Goal: Use online tool/utility: Use online tool/utility

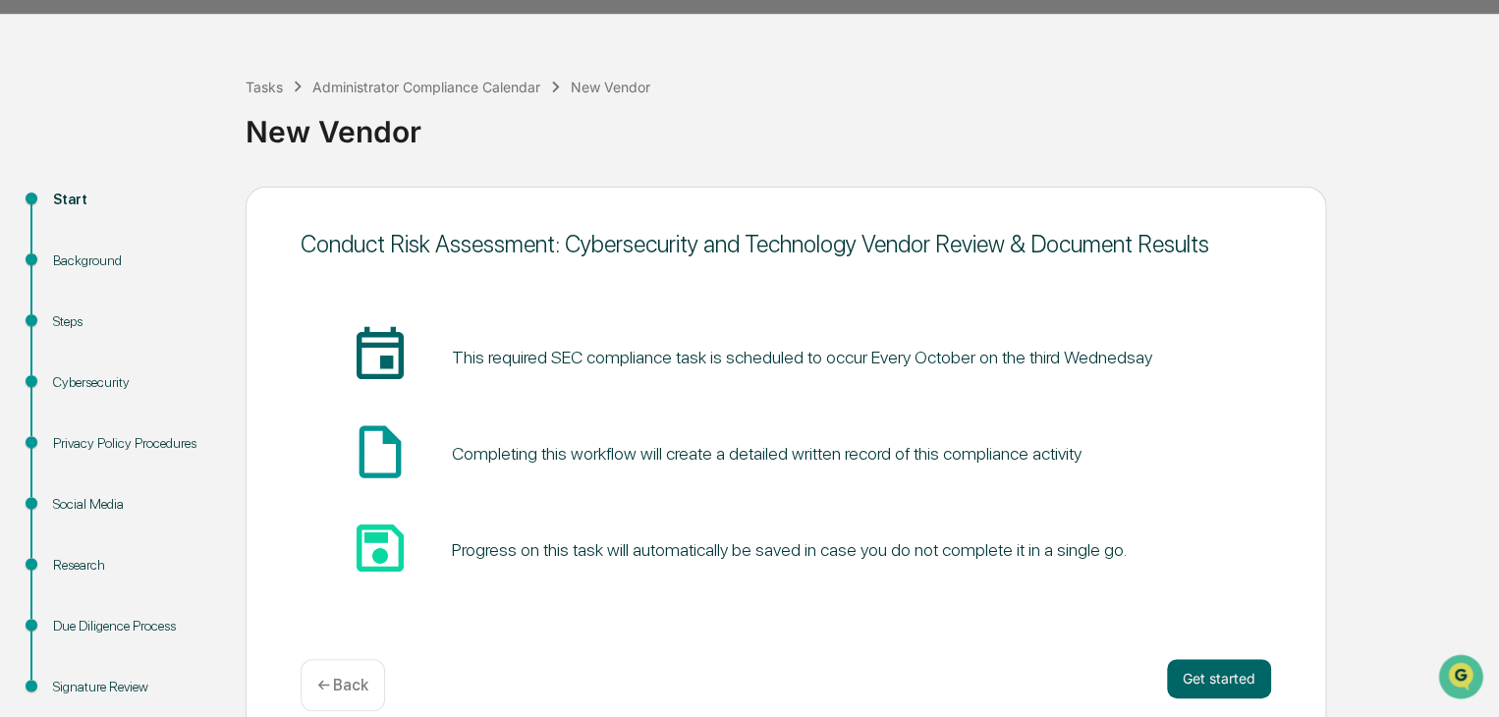
scroll to position [86, 0]
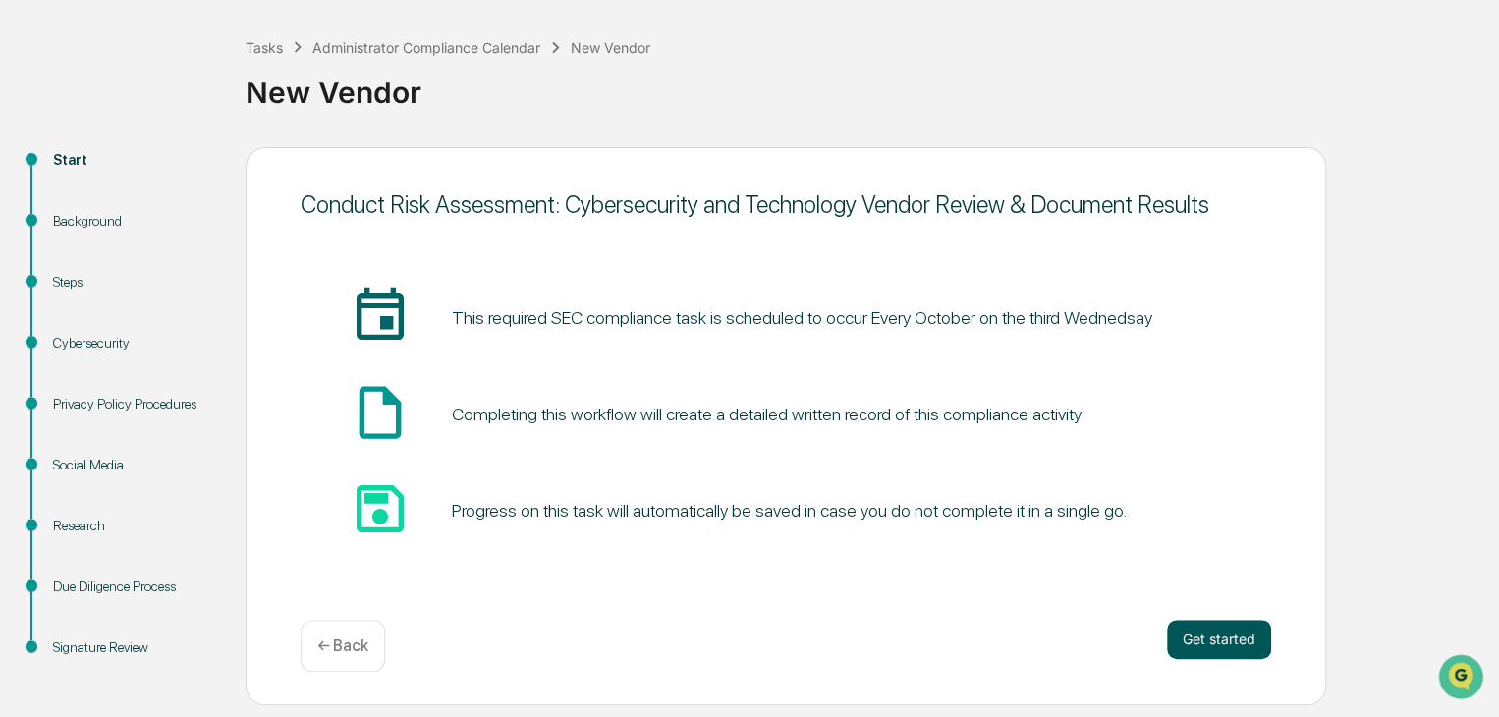
click at [1227, 635] on button "Get started" at bounding box center [1219, 639] width 104 height 39
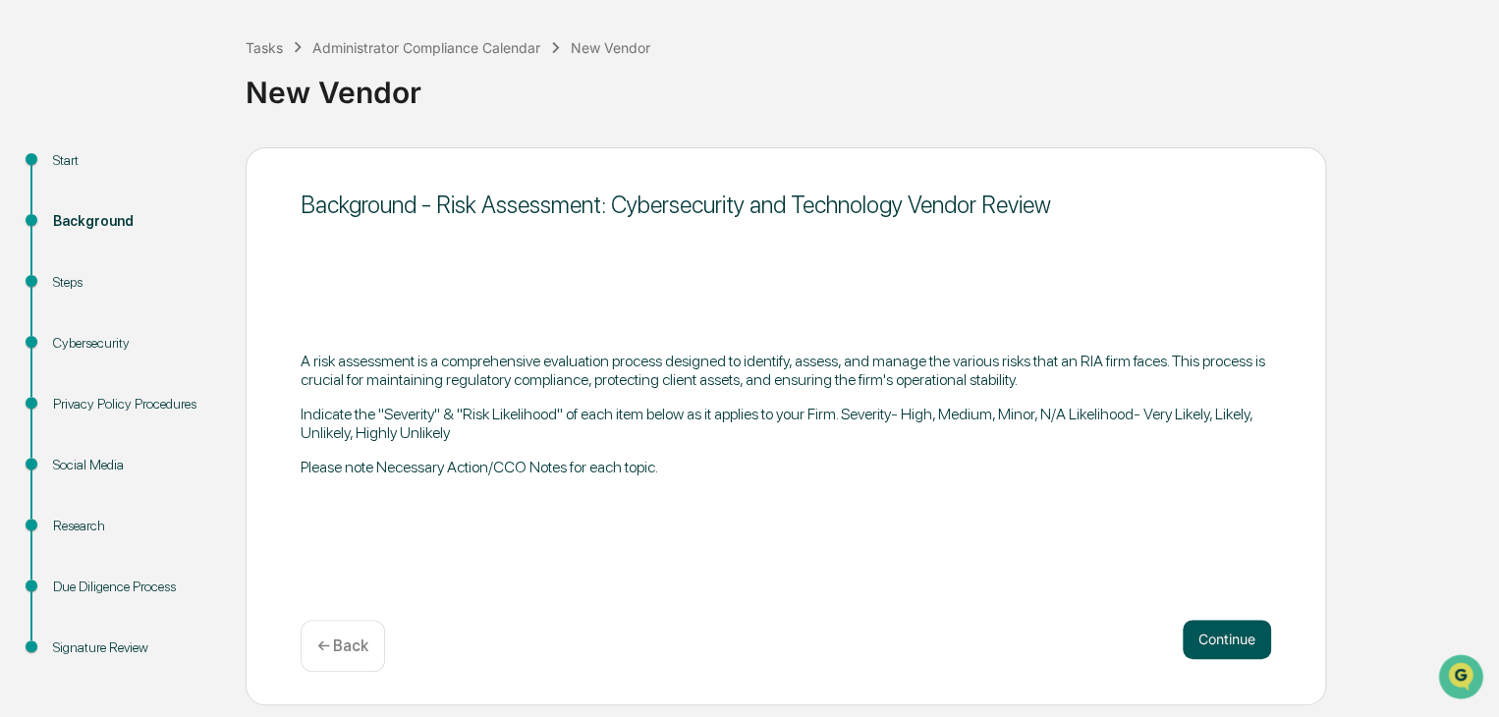
click at [1244, 627] on button "Continue" at bounding box center [1226, 639] width 88 height 39
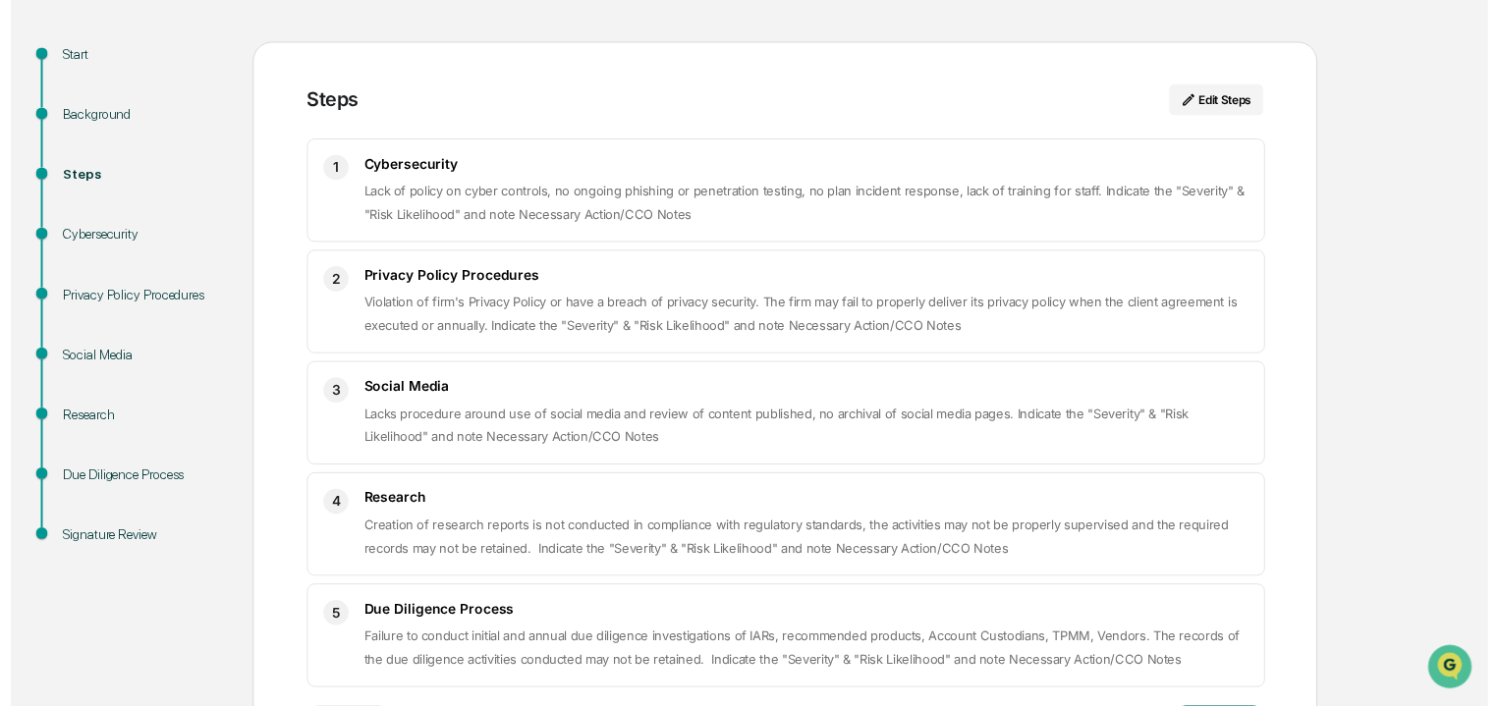
scroll to position [273, 0]
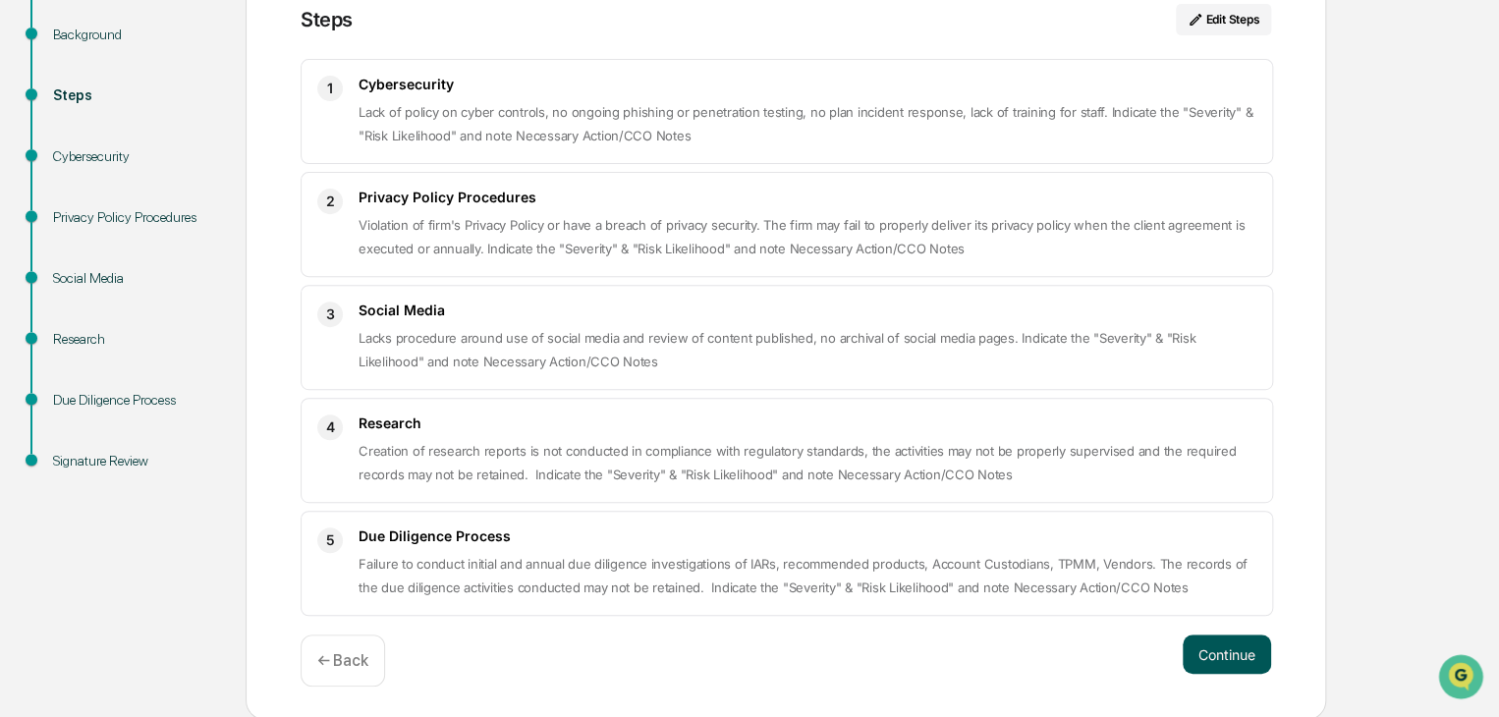
click at [1195, 638] on button "Continue" at bounding box center [1226, 653] width 88 height 39
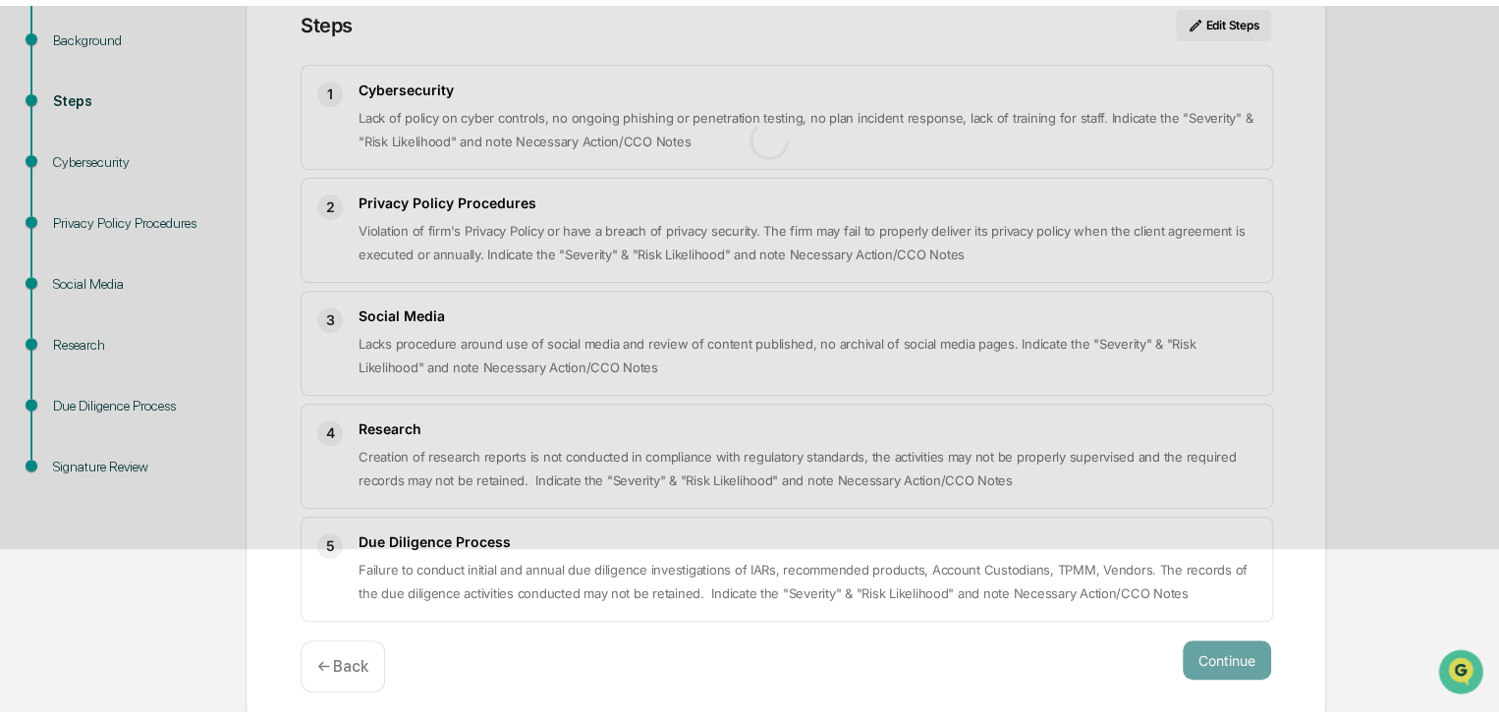
scroll to position [86, 0]
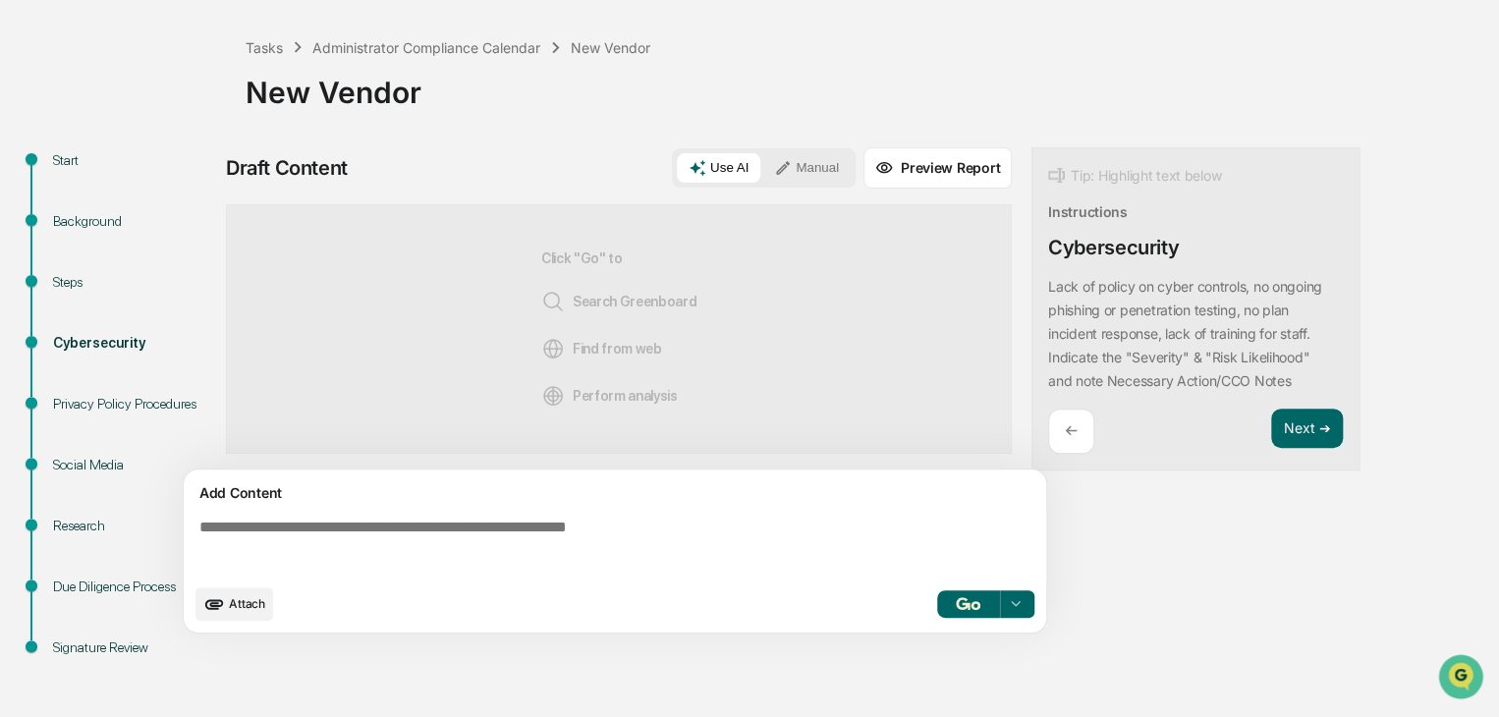
click at [724, 167] on button "Use AI" at bounding box center [718, 167] width 83 height 29
click at [974, 610] on button "button" at bounding box center [968, 603] width 63 height 27
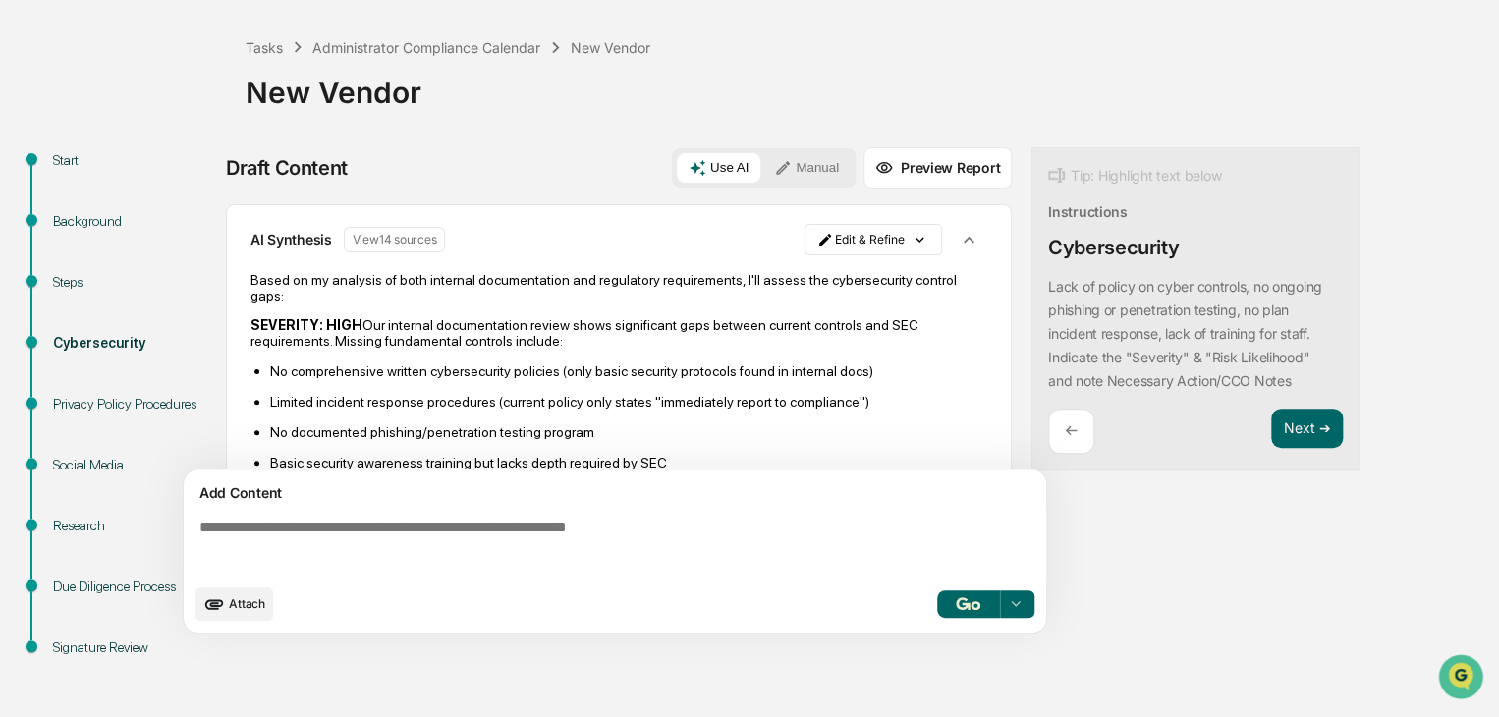
scroll to position [0, 0]
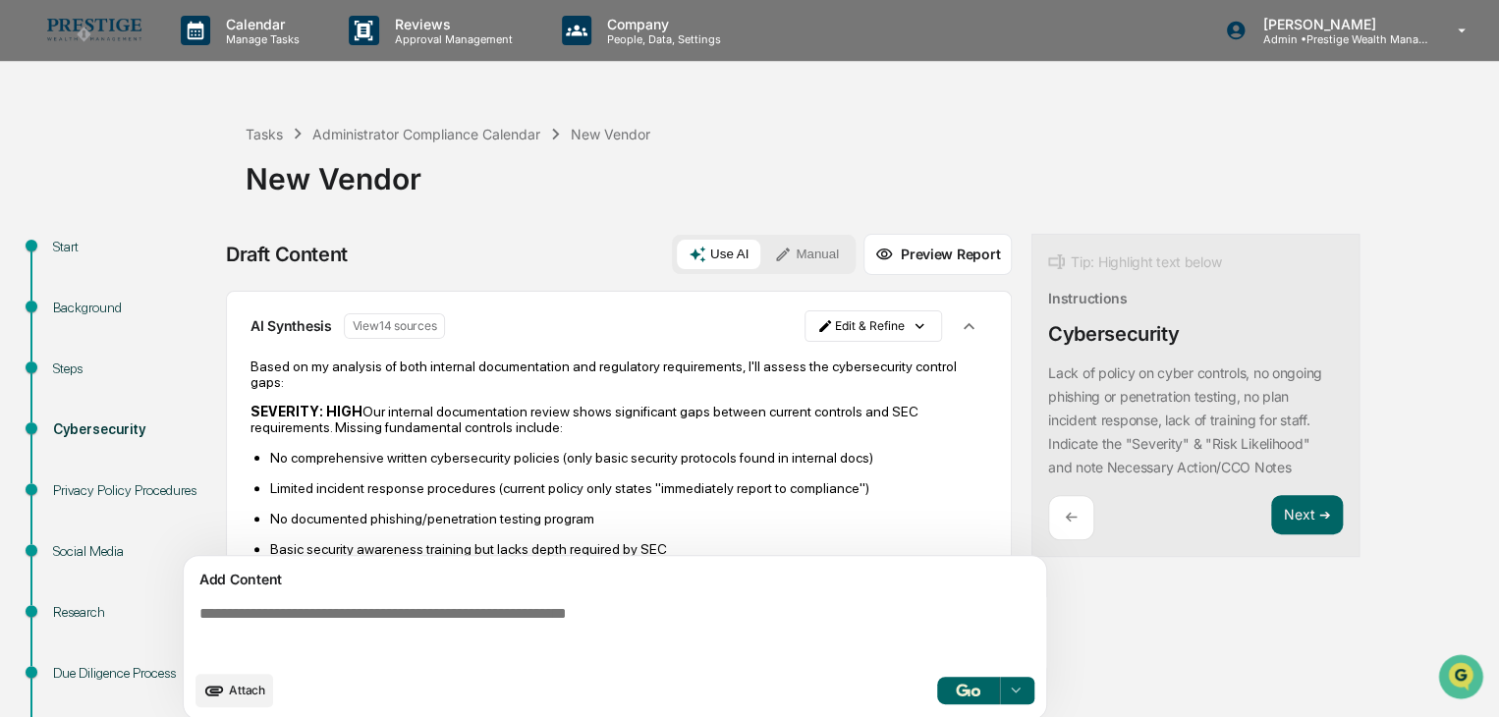
click at [400, 330] on button "View 14 sources" at bounding box center [395, 326] width 102 height 26
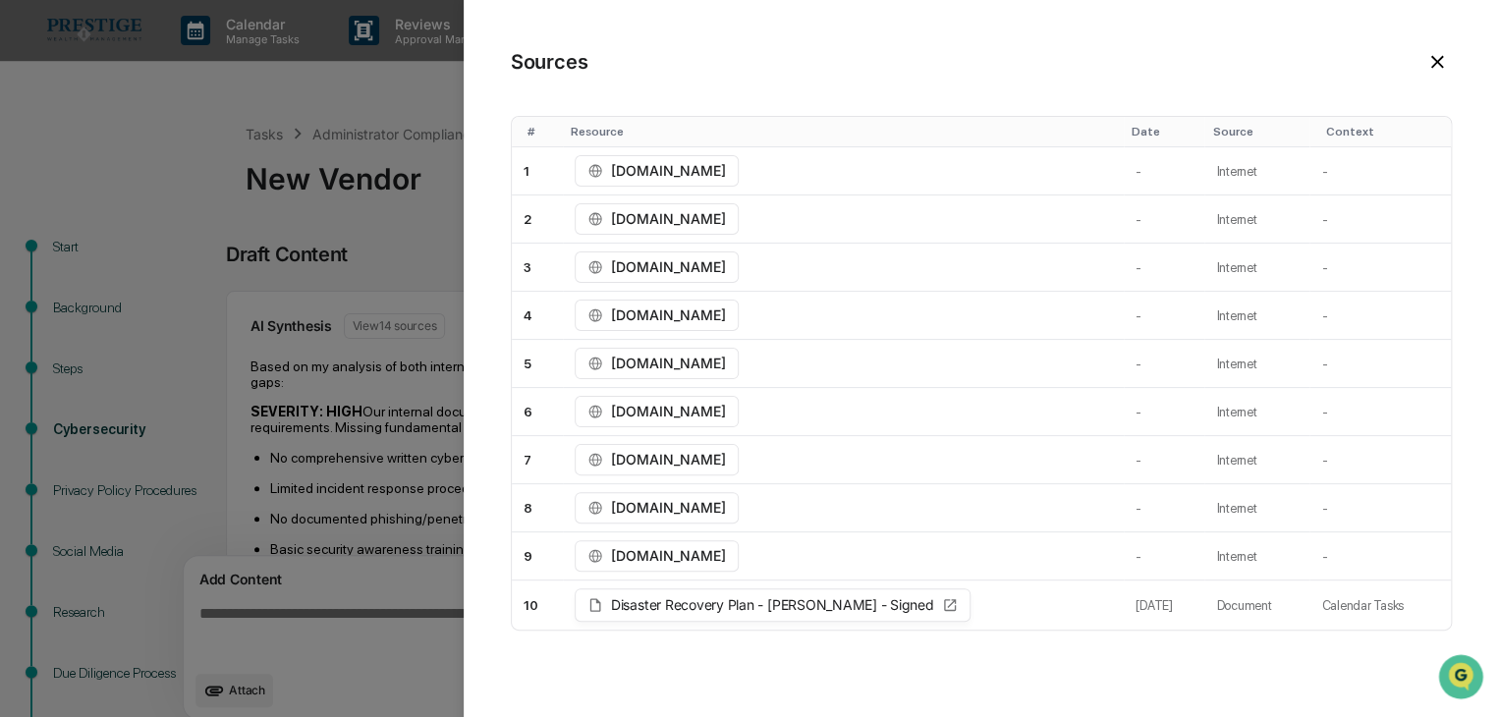
click at [1442, 64] on icon at bounding box center [1437, 62] width 22 height 22
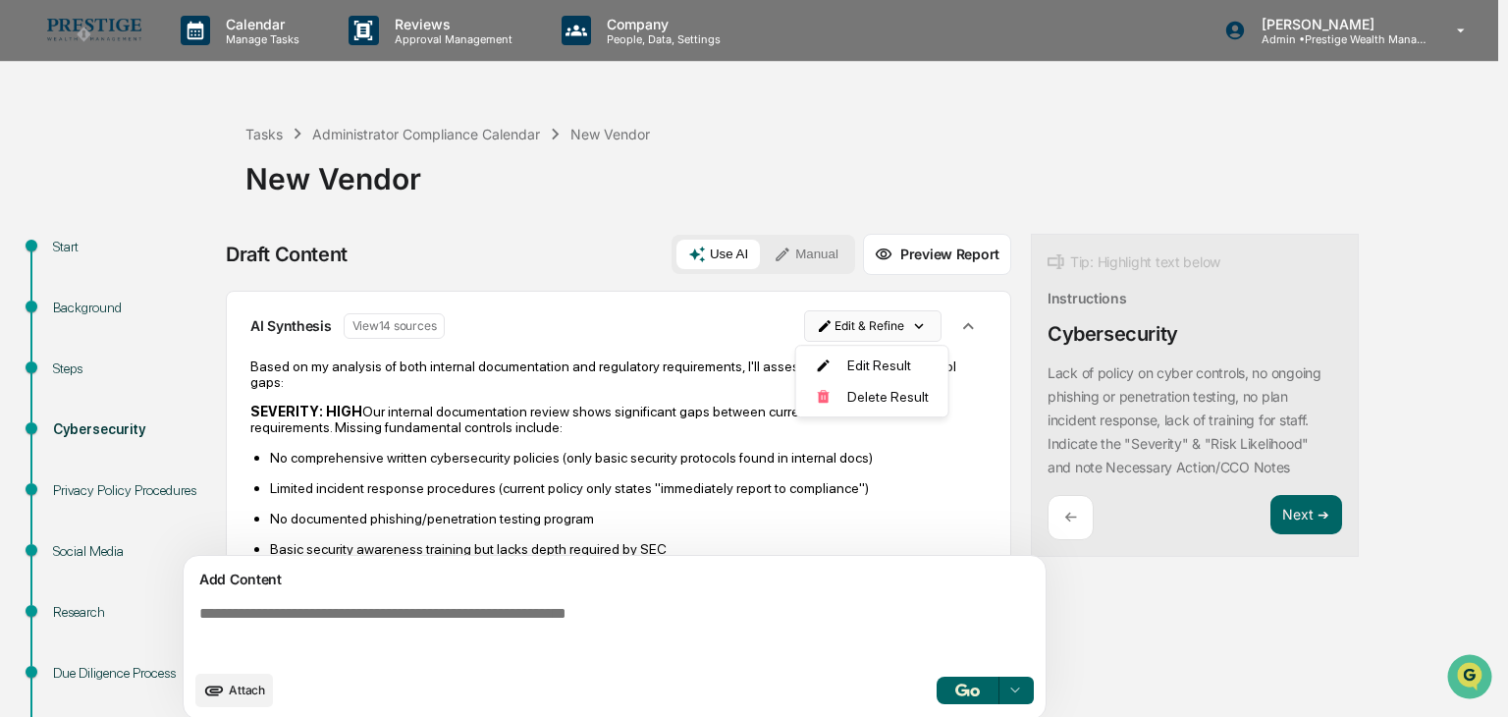
click at [852, 325] on html "Calendar Manage Tasks Reviews Approval Management Company People, Data, Setting…" at bounding box center [754, 358] width 1508 height 717
click at [843, 361] on div "Edit Result" at bounding box center [865, 365] width 144 height 31
